Goal: Register for event/course

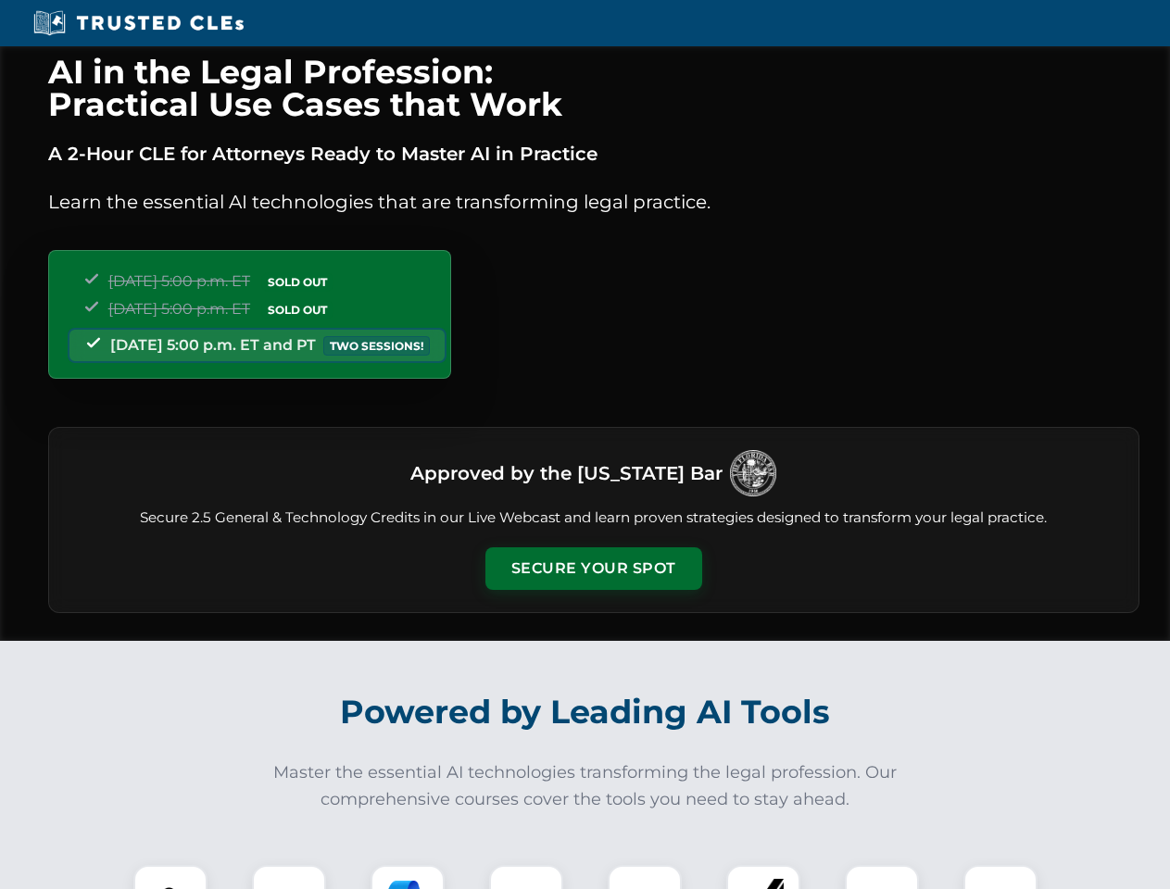
click at [593, 569] on button "Secure Your Spot" at bounding box center [593, 569] width 217 height 43
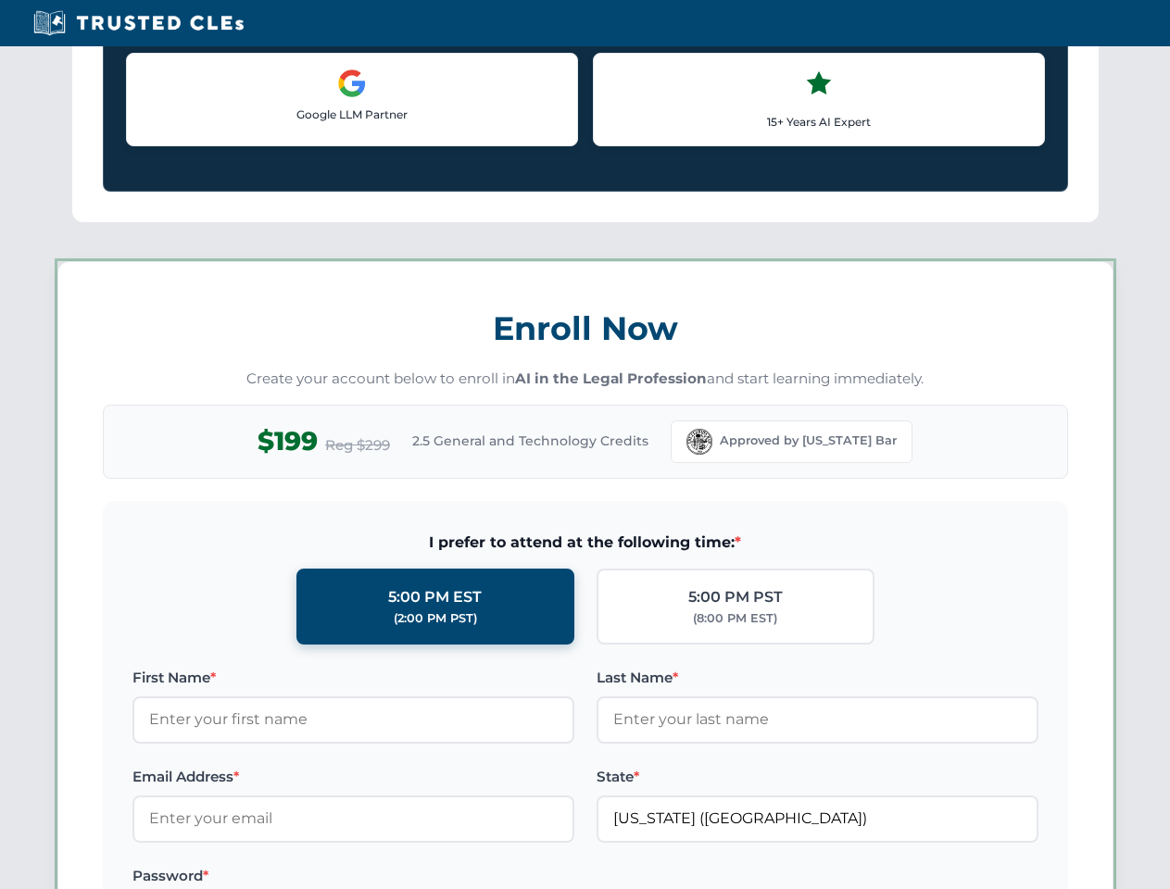
click at [289, 877] on label "Password *" at bounding box center [353, 876] width 442 height 22
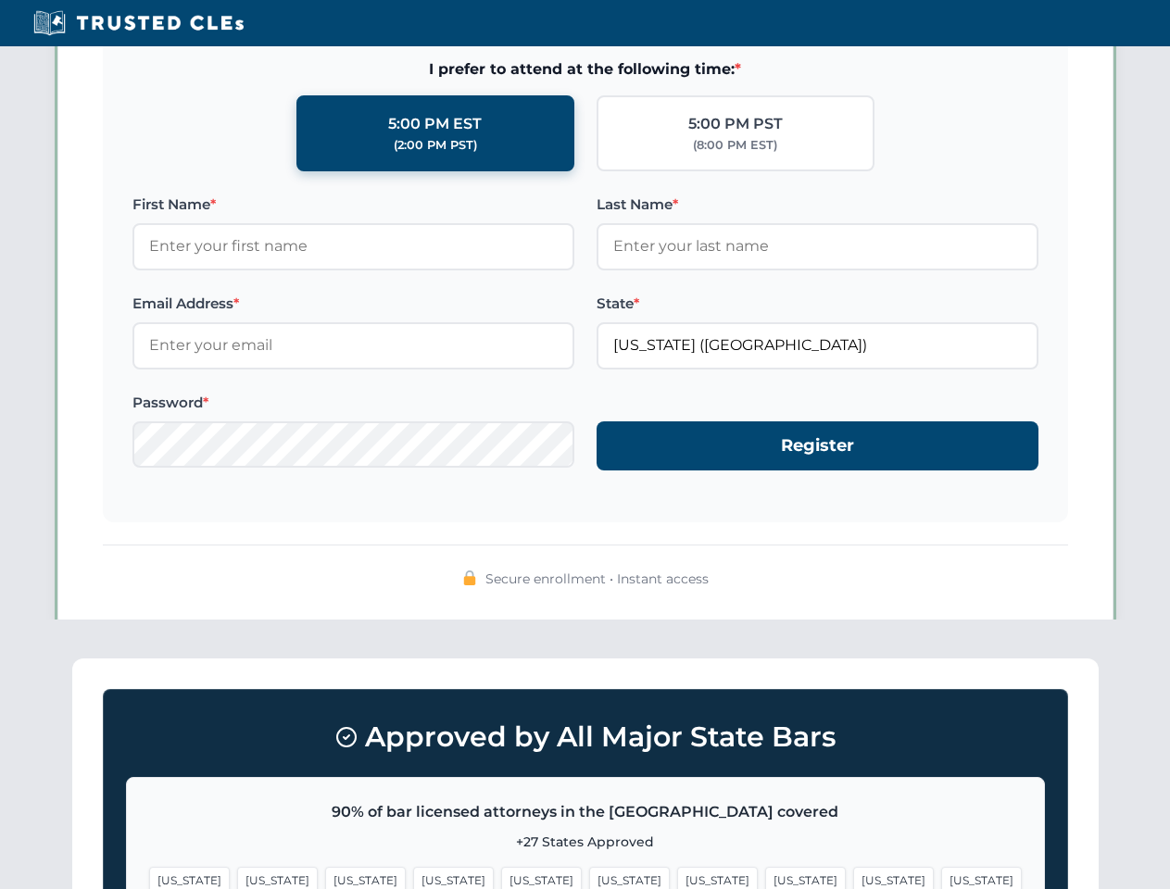
click at [677, 877] on span "[US_STATE]" at bounding box center [717, 880] width 81 height 27
click at [853, 877] on span "[US_STATE]" at bounding box center [893, 880] width 81 height 27
